Goal: Find specific page/section: Find specific page/section

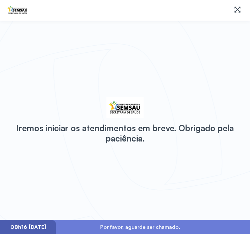
click at [181, 182] on div "Iremos iniciar os atendimentos em breve. Obrigado pela paciência." at bounding box center [125, 120] width 250 height 199
